Goal: Task Accomplishment & Management: Manage account settings

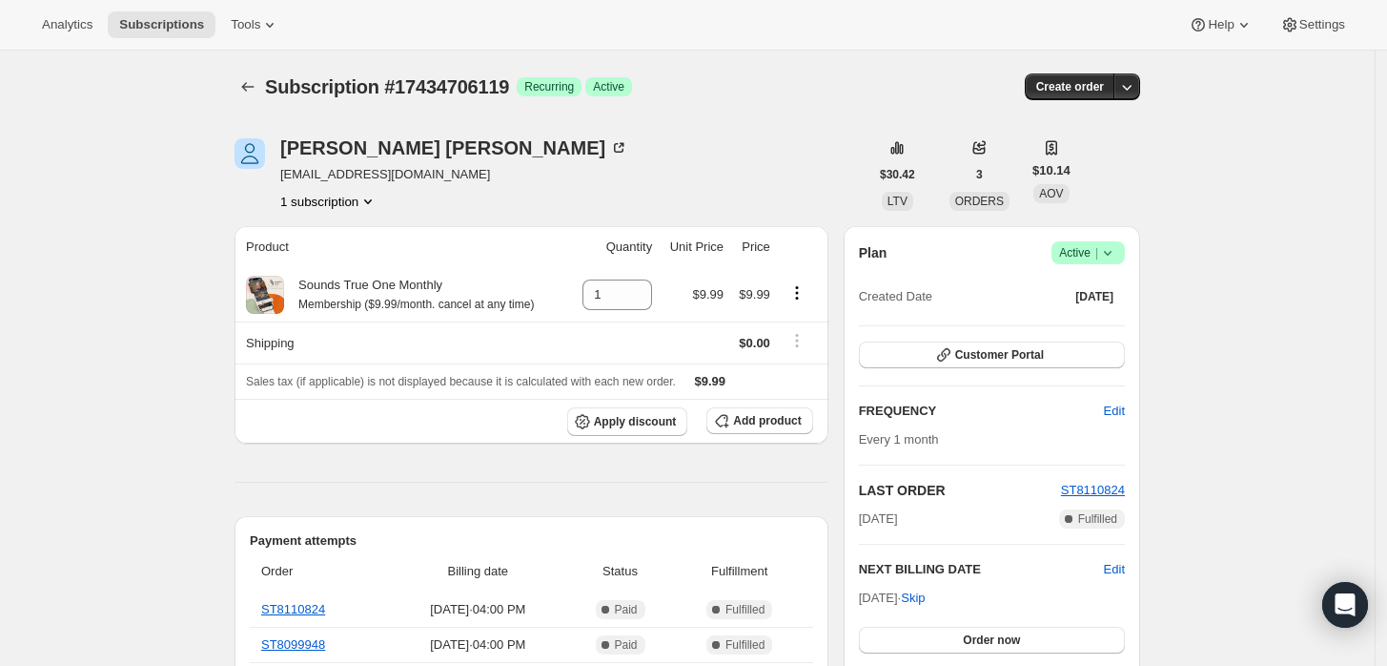
click at [1116, 251] on icon at bounding box center [1107, 252] width 19 height 19
click at [1092, 320] on span "Cancel subscription" at bounding box center [1095, 322] width 108 height 14
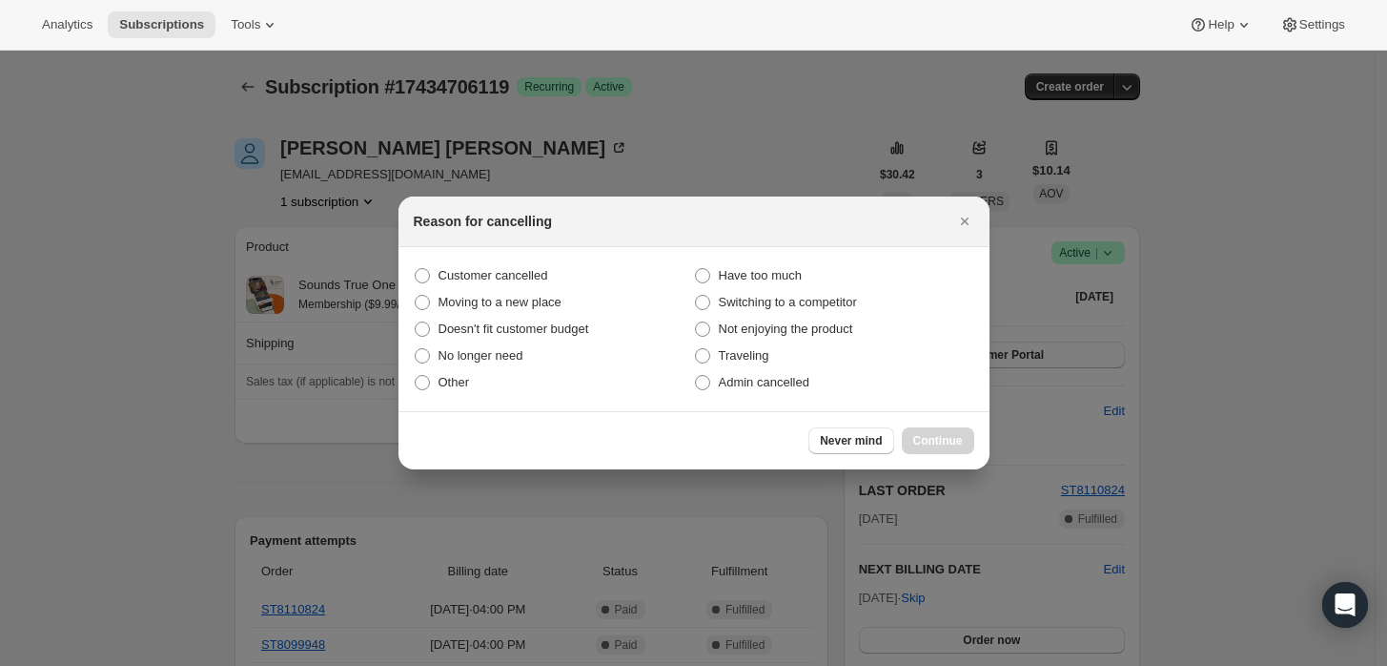
click at [1160, 338] on div at bounding box center [693, 333] width 1387 height 666
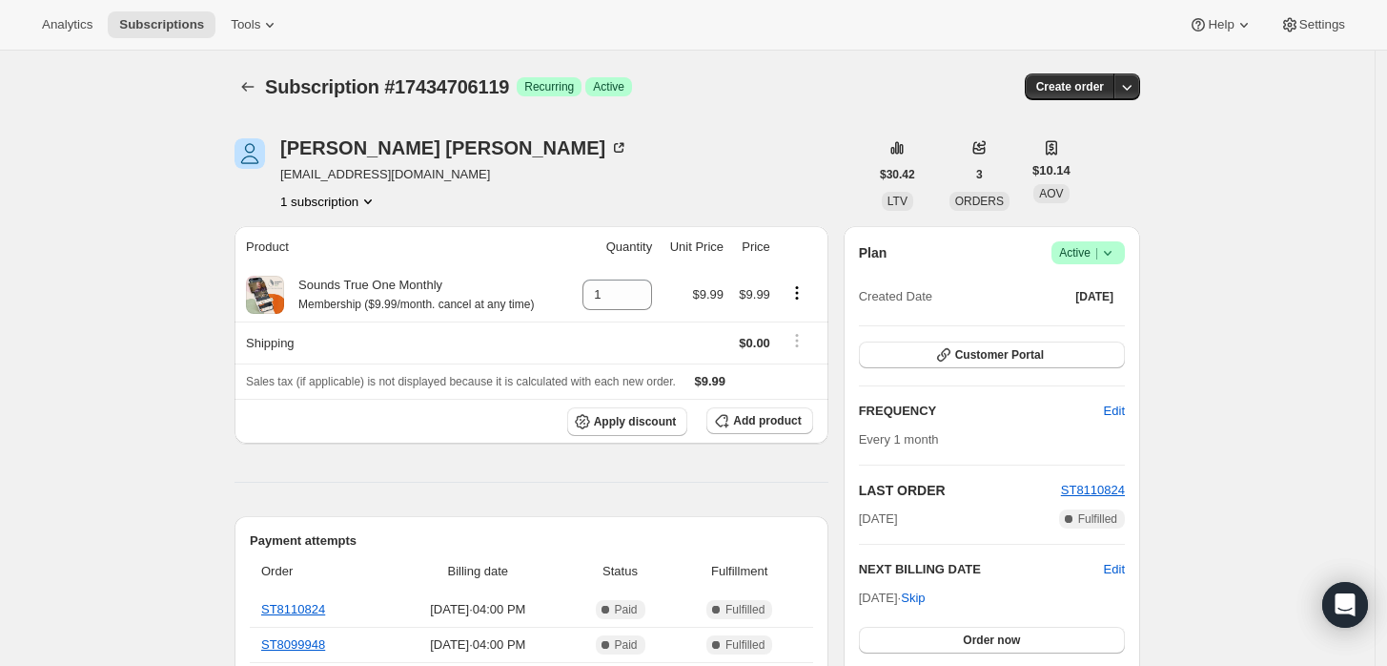
click at [1118, 253] on icon at bounding box center [1107, 252] width 19 height 19
click at [1105, 282] on span "Pause subscription" at bounding box center [1093, 289] width 105 height 14
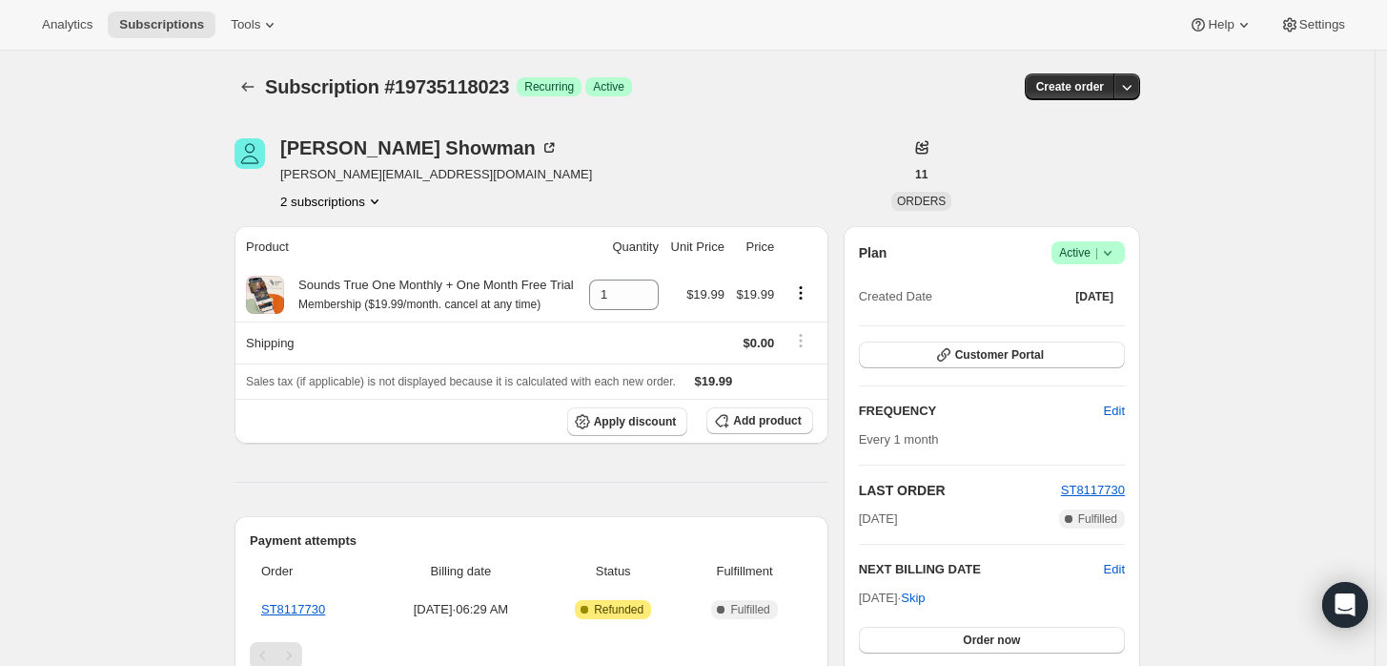
click at [378, 202] on icon "Product actions" at bounding box center [374, 201] width 19 height 19
click at [1106, 255] on icon at bounding box center [1107, 252] width 19 height 19
click at [1102, 324] on span "Cancel subscription" at bounding box center [1095, 322] width 108 height 14
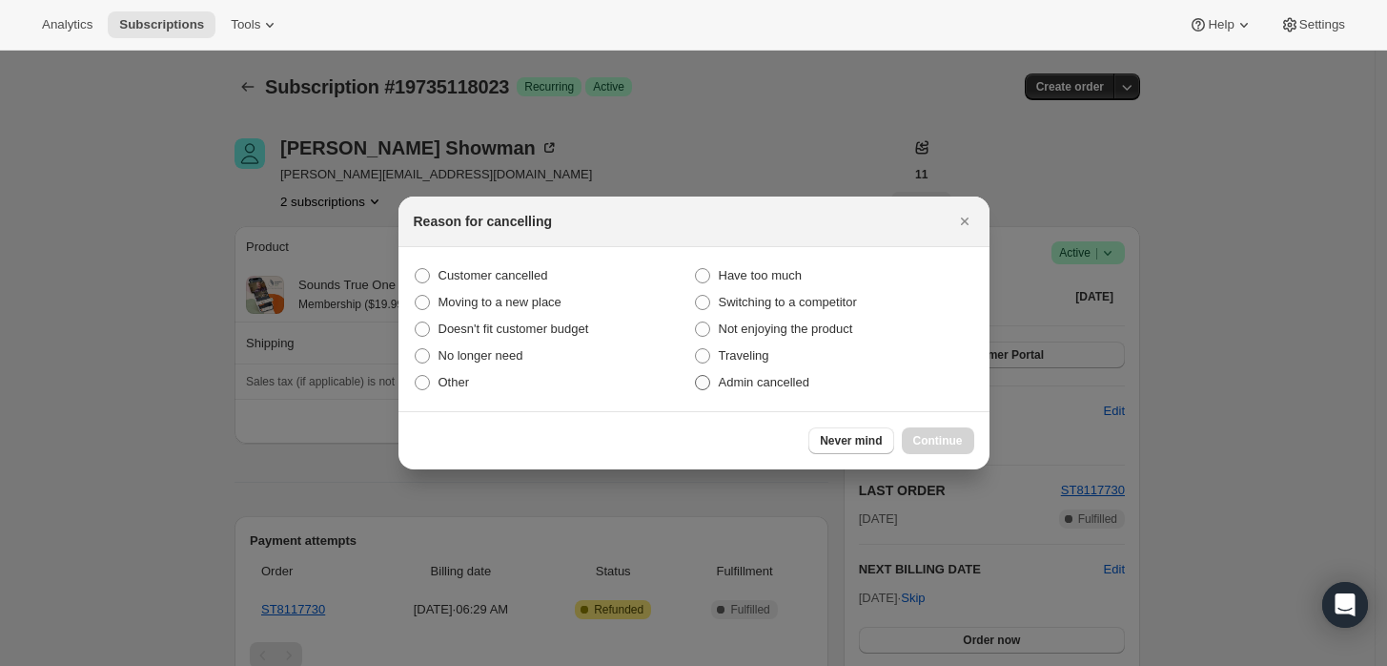
click at [748, 388] on span "Admin cancelled" at bounding box center [764, 382] width 91 height 14
click at [696, 376] on input "Admin cancelled" at bounding box center [695, 375] width 1 height 1
radio input "true"
click at [931, 441] on span "Continue" at bounding box center [938, 440] width 50 height 15
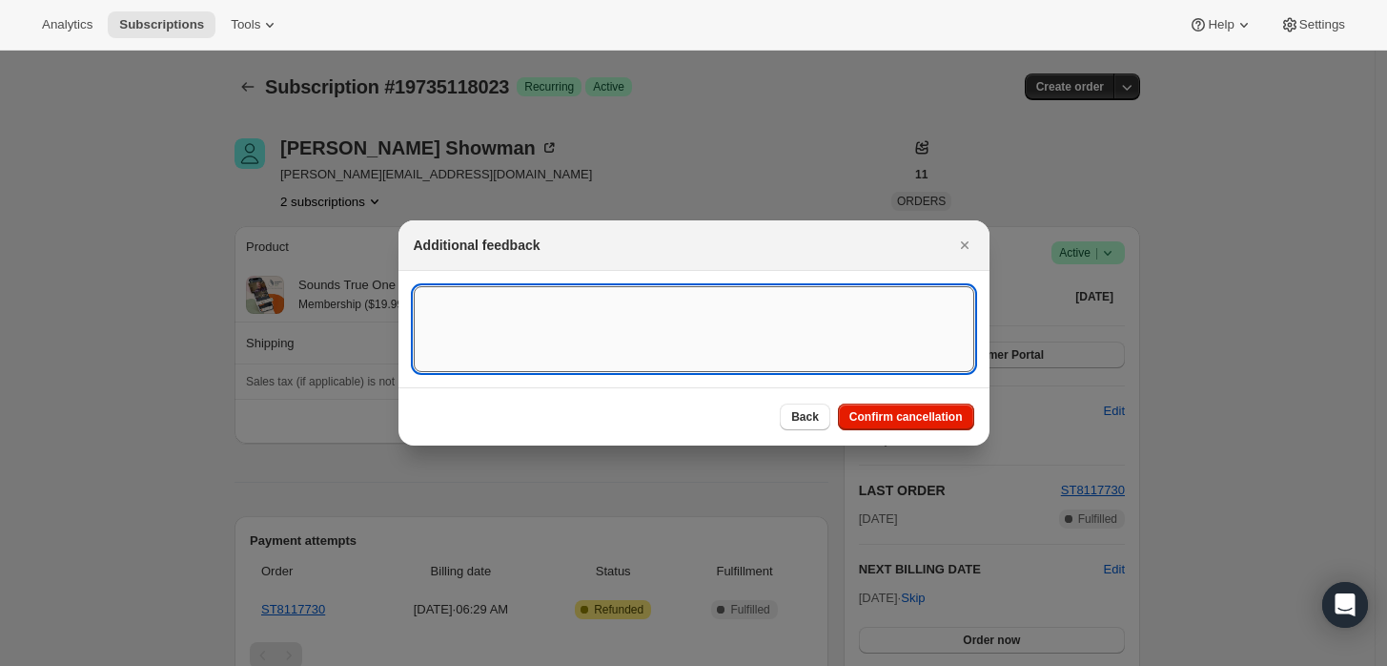
click at [739, 298] on textarea ":rbj:" at bounding box center [694, 329] width 561 height 86
type textarea "Main order was refunded."
click at [903, 414] on span "Confirm cancellation" at bounding box center [906, 416] width 113 height 15
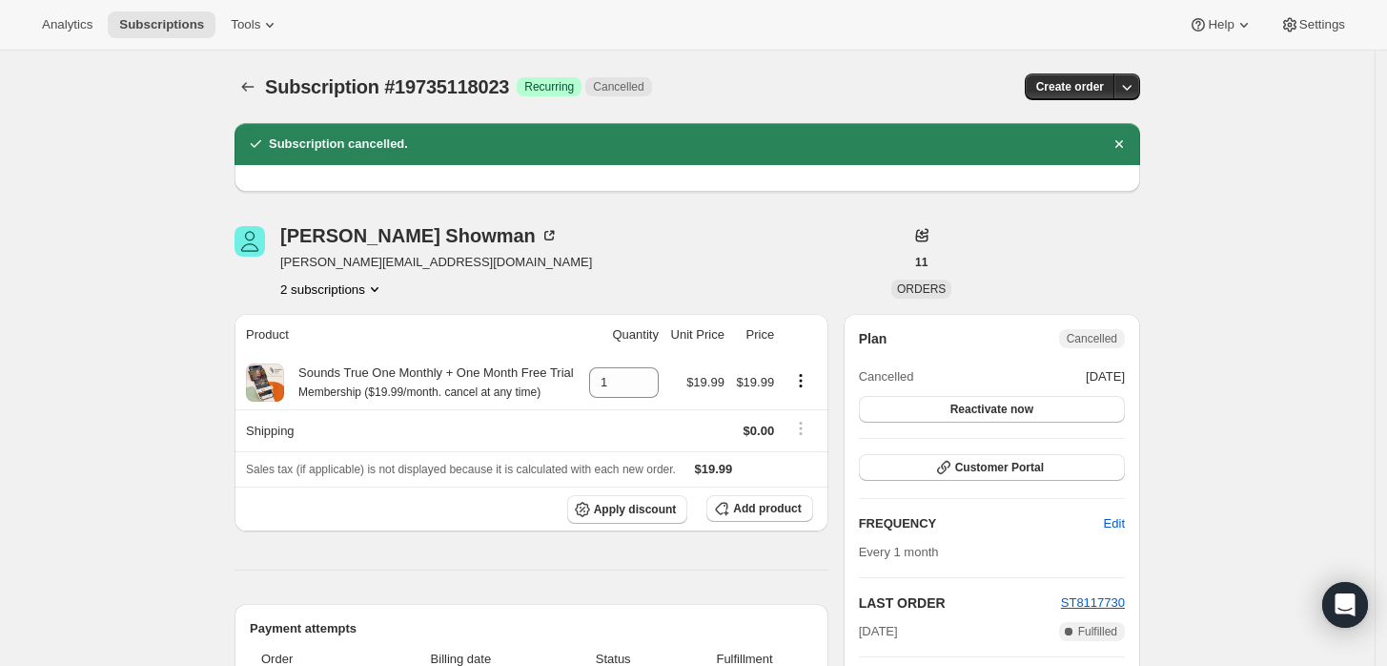
drag, startPoint x: 131, startPoint y: 583, endPoint x: 315, endPoint y: 347, distance: 298.9
click at [136, 578] on div "Subscription #19735118023. This page is ready Subscription #19735118023 Success…" at bounding box center [687, 629] width 1375 height 1156
click at [354, 280] on button "2 subscriptions" at bounding box center [332, 288] width 104 height 19
click at [374, 323] on span "19735085255" at bounding box center [339, 324] width 133 height 19
